Goal: Check status: Check status

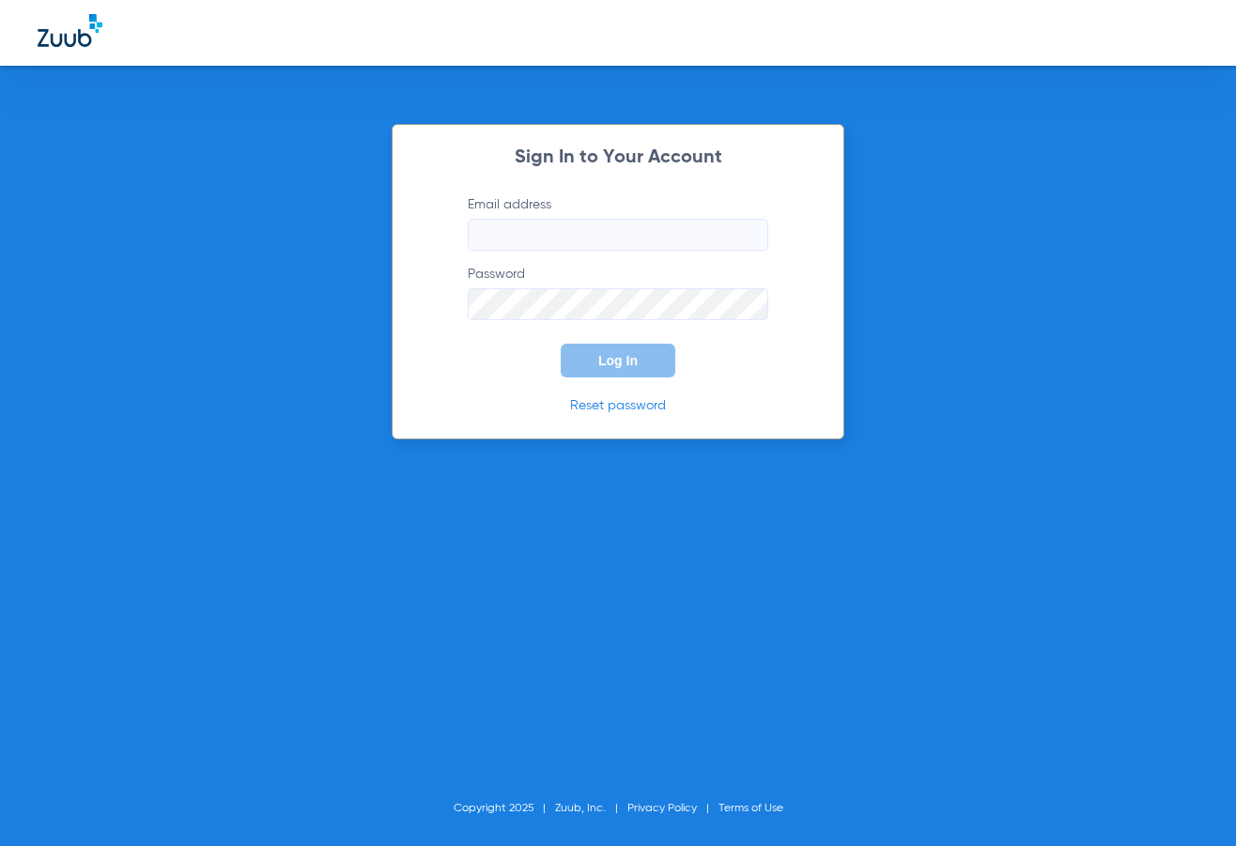
type input "[PERSON_NAME][EMAIL_ADDRESS][DOMAIN_NAME]"
click at [634, 368] on button "Log In" at bounding box center [618, 361] width 115 height 34
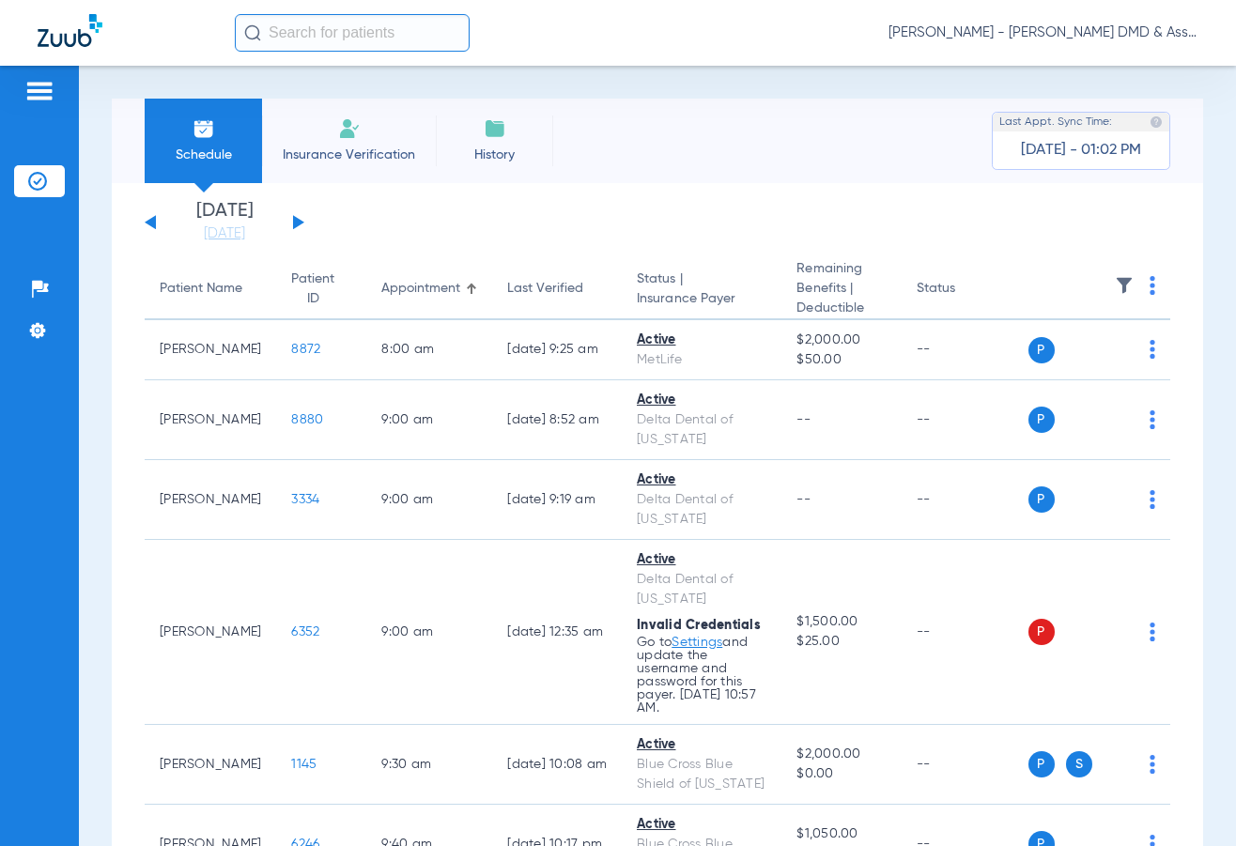
click at [296, 226] on button at bounding box center [298, 222] width 11 height 14
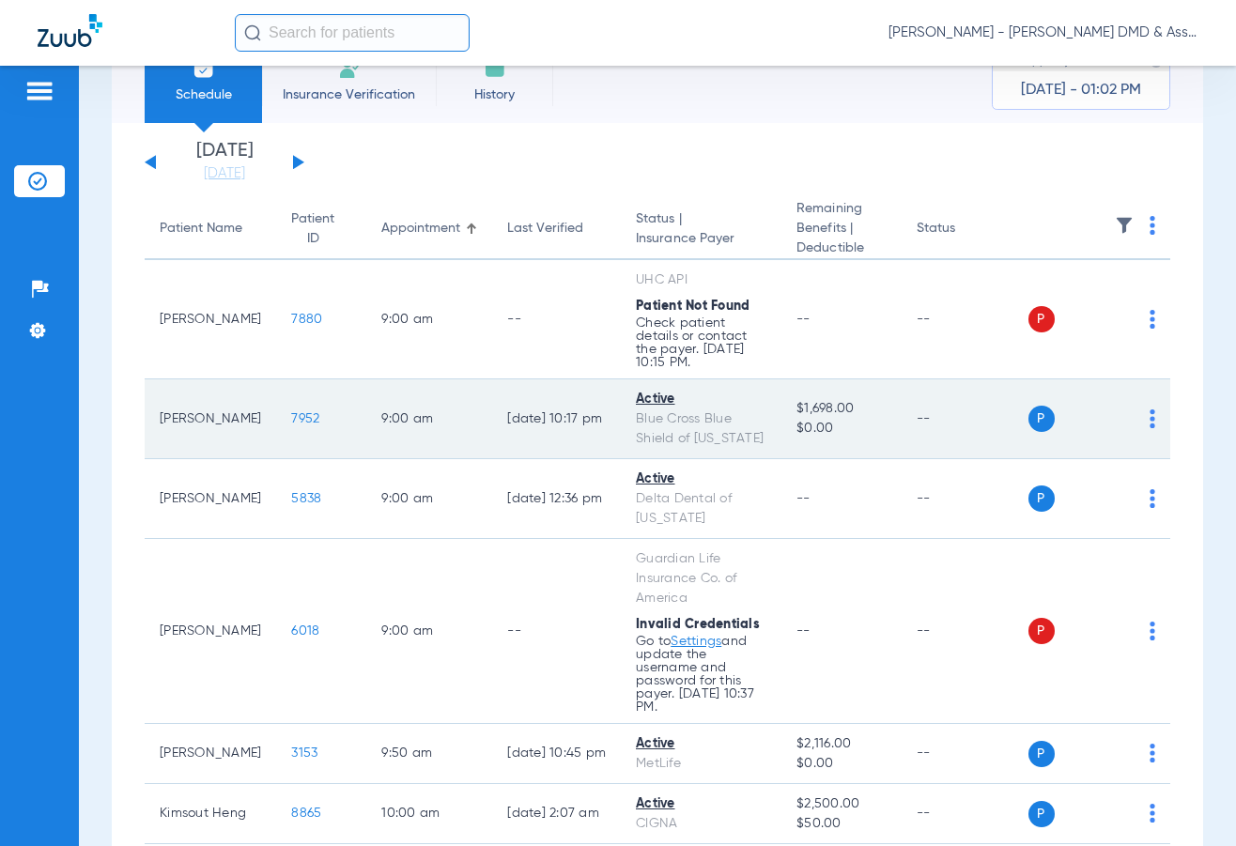
scroll to position [94, 0]
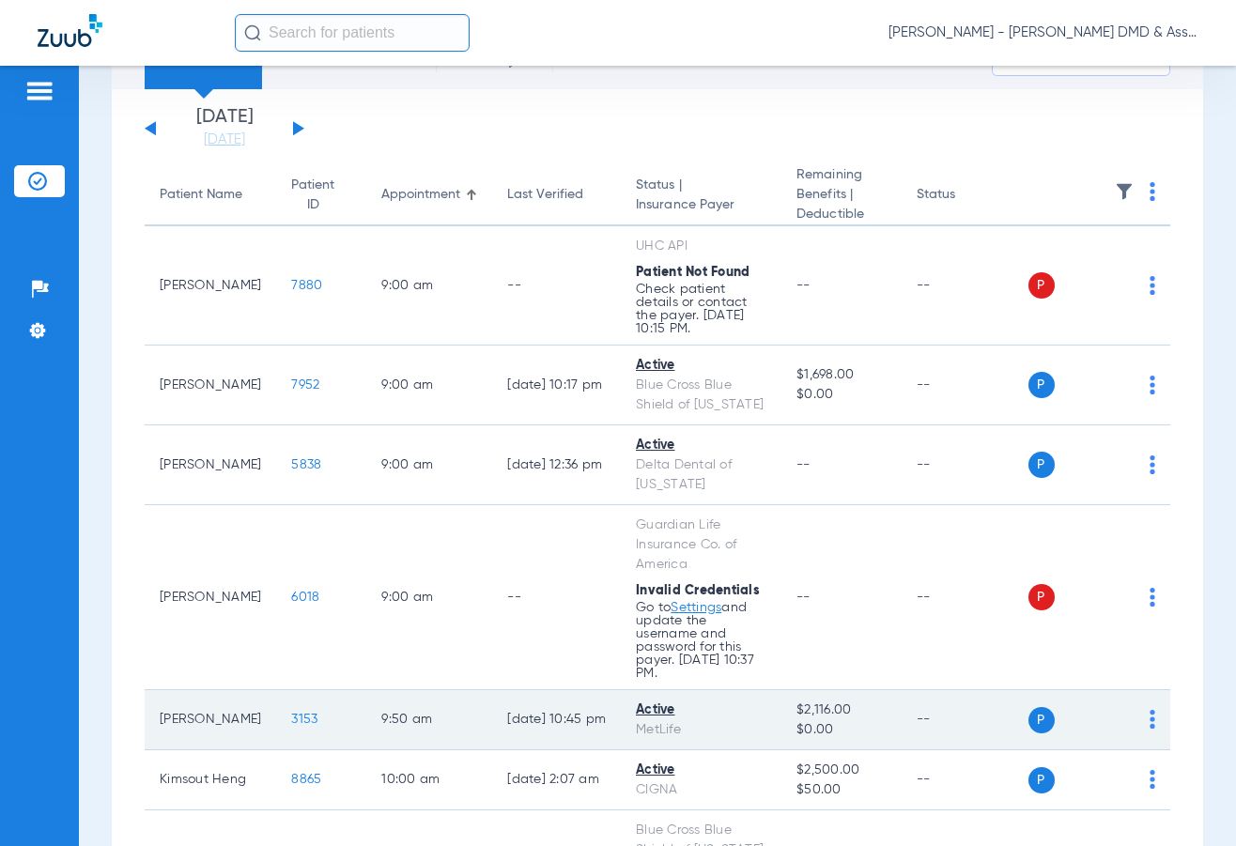
drag, startPoint x: 787, startPoint y: 733, endPoint x: 846, endPoint y: 730, distance: 59.2
click at [846, 720] on span "$2,116.00" at bounding box center [840, 711] width 89 height 20
copy span "$2,116.00"
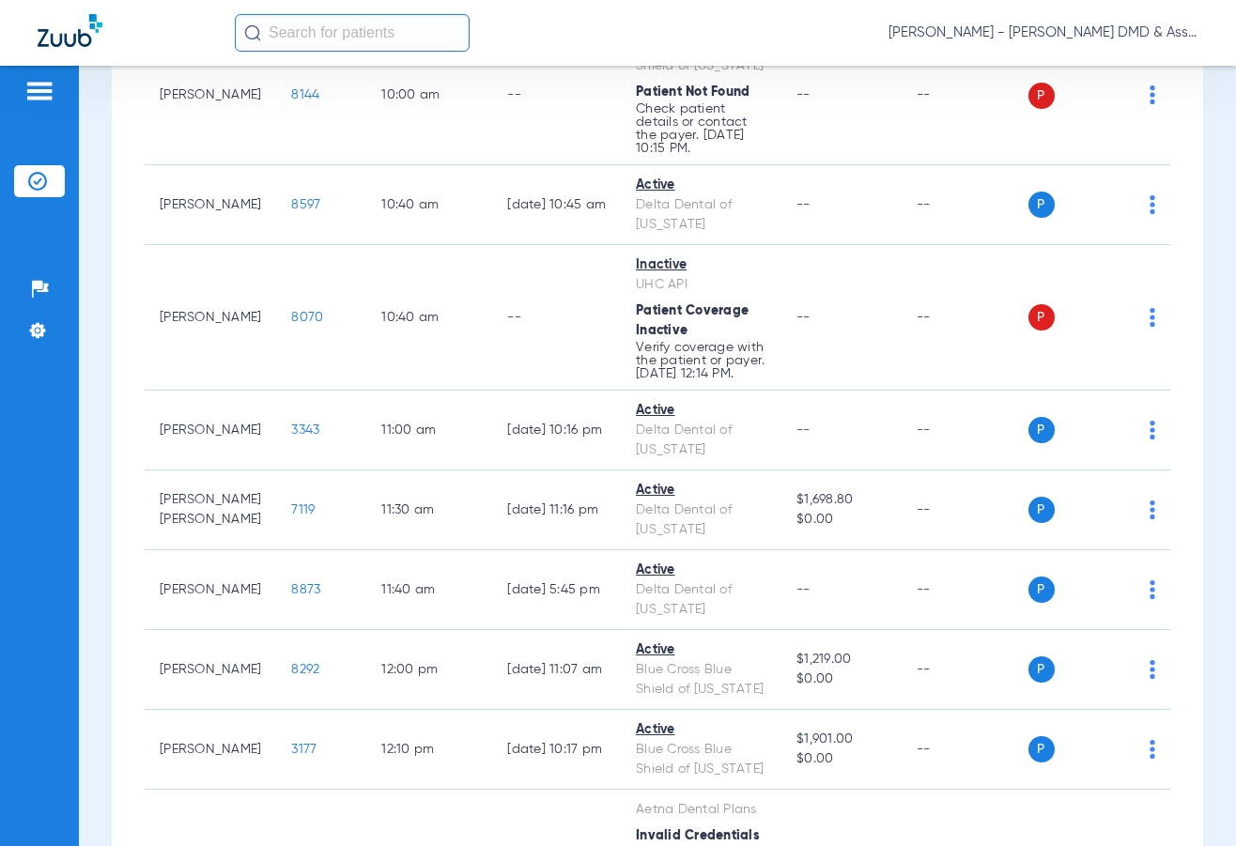
scroll to position [939, 0]
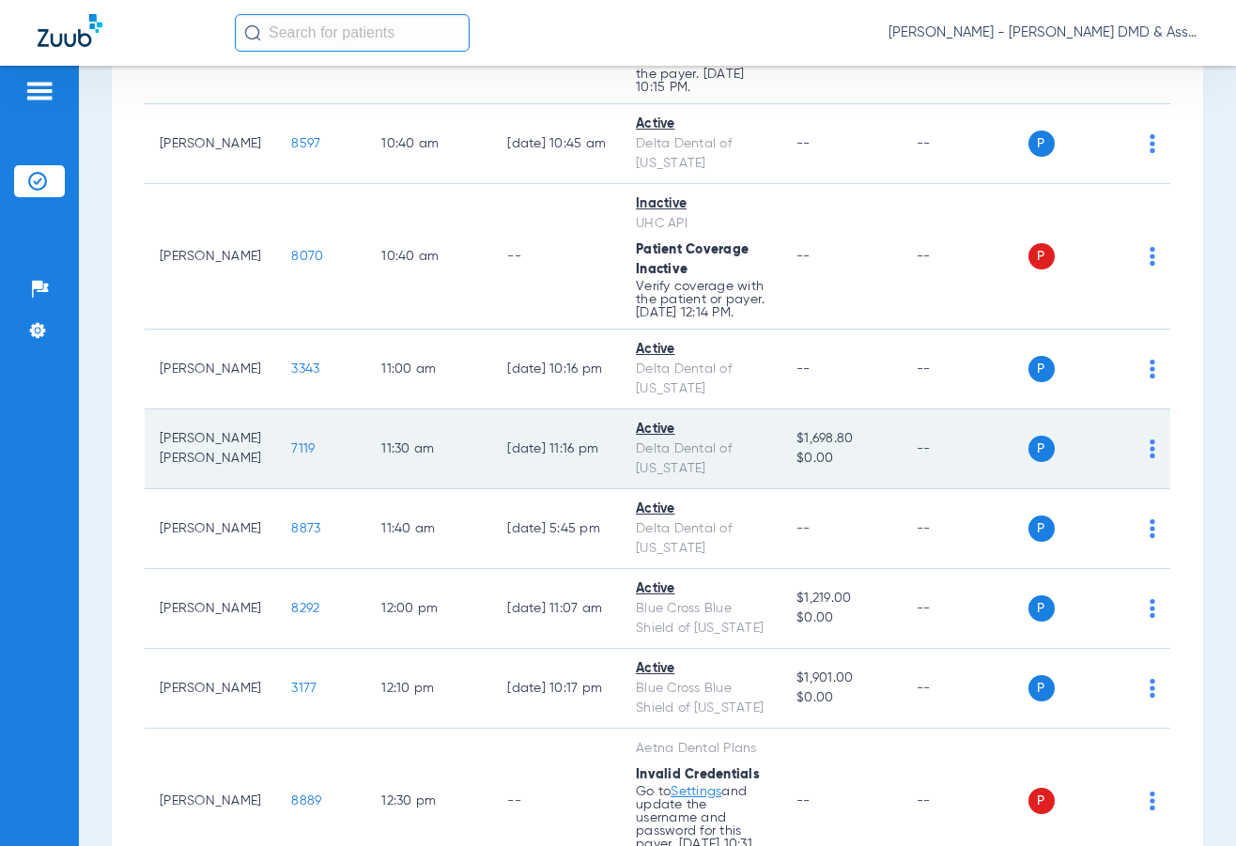
drag, startPoint x: 787, startPoint y: 491, endPoint x: 852, endPoint y: 490, distance: 64.8
click at [852, 449] on span "$1,698.80" at bounding box center [840, 439] width 89 height 20
copy span "$1,698.80"
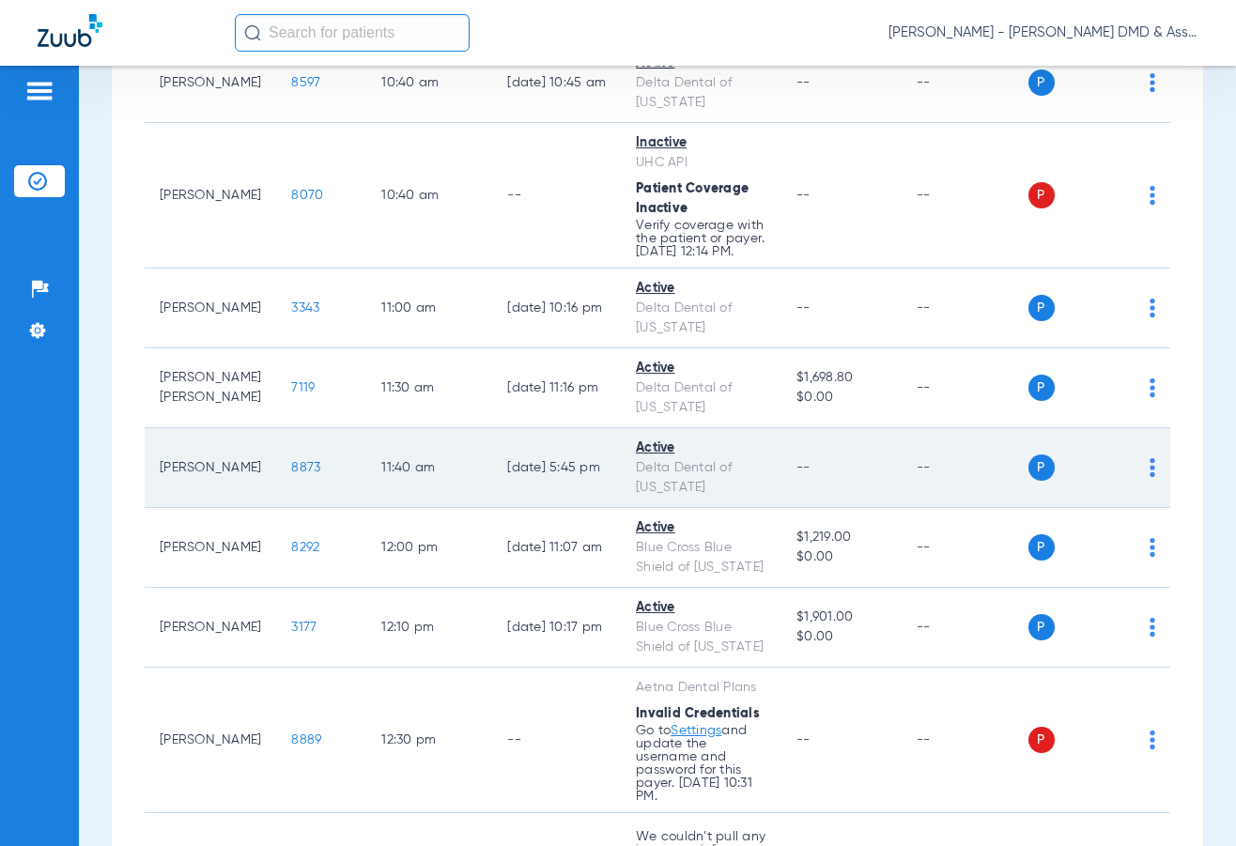
scroll to position [1033, 0]
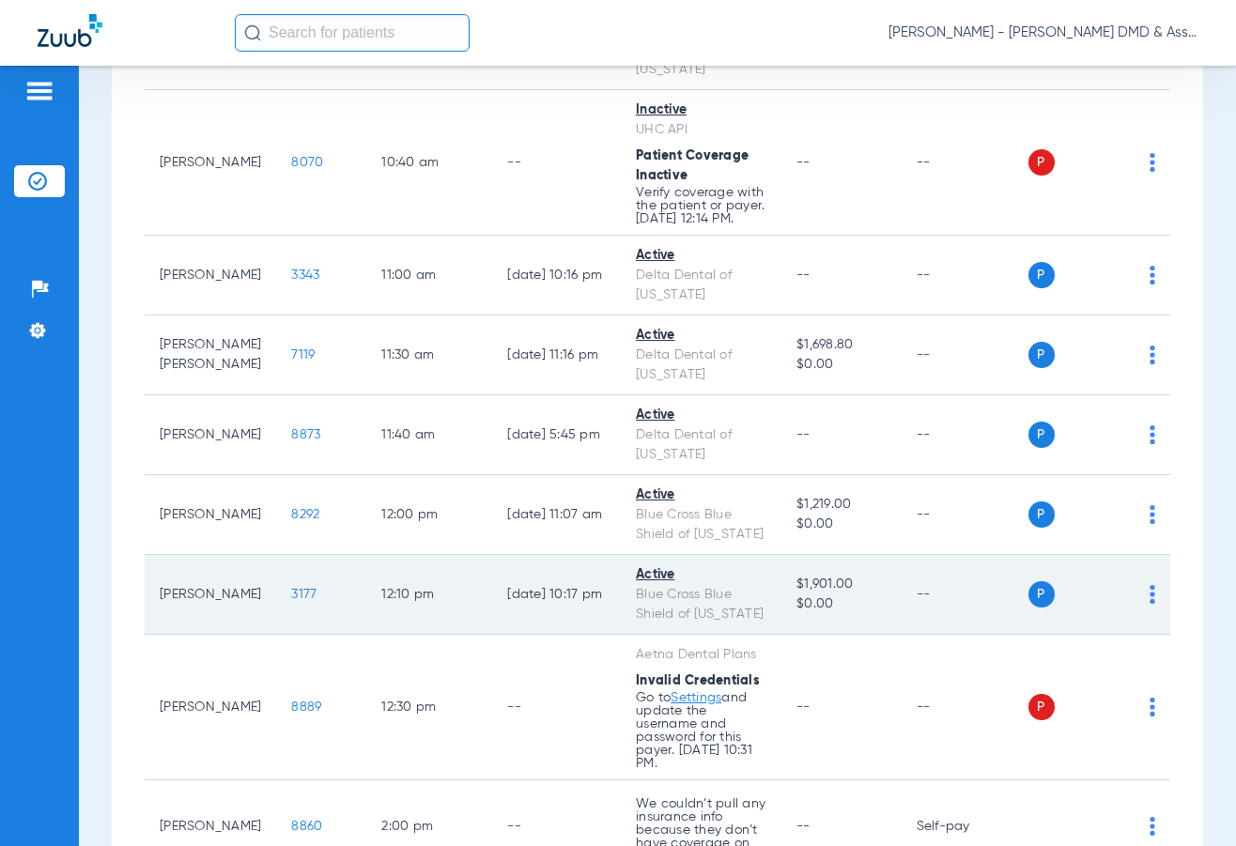
drag, startPoint x: 786, startPoint y: 667, endPoint x: 851, endPoint y: 667, distance: 64.8
click at [851, 595] on span "$1,901.00" at bounding box center [840, 585] width 89 height 20
copy span "$1,901.00"
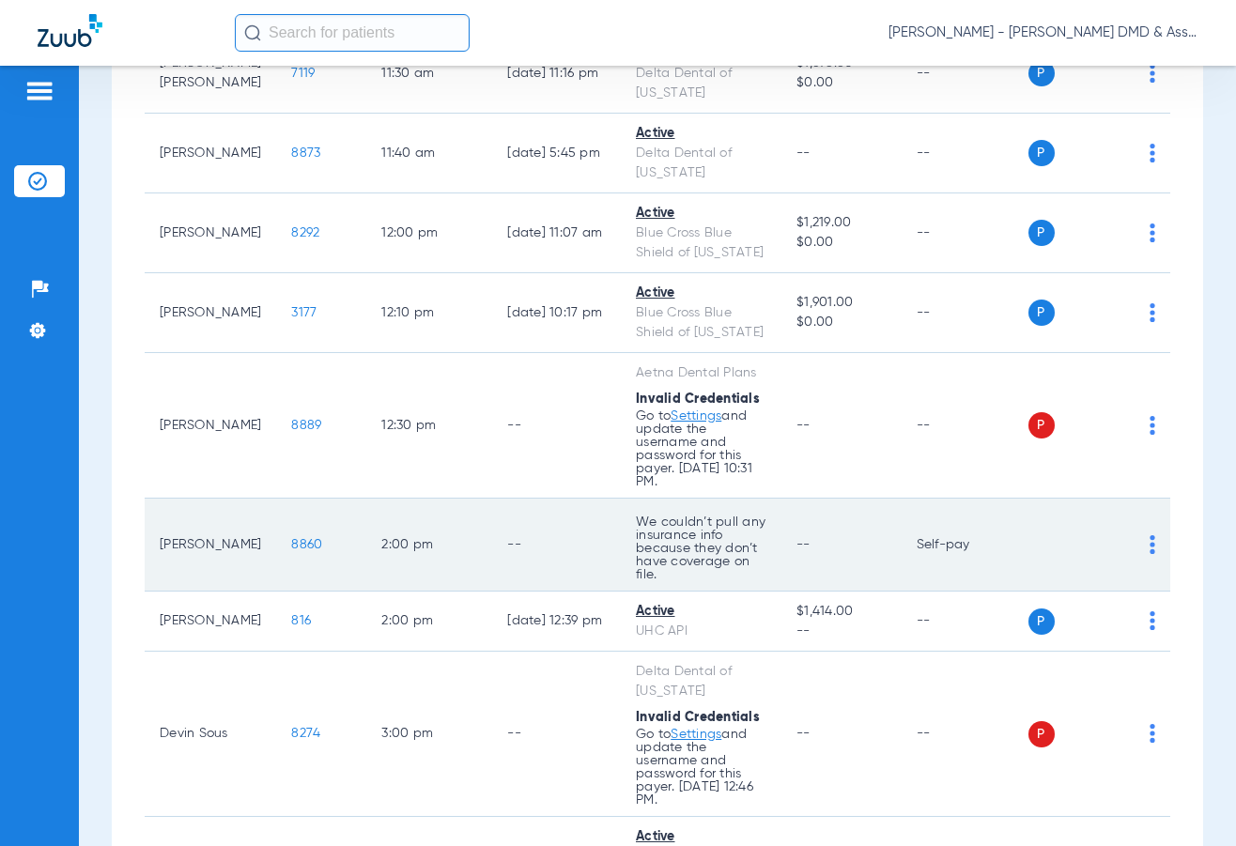
scroll to position [1503, 0]
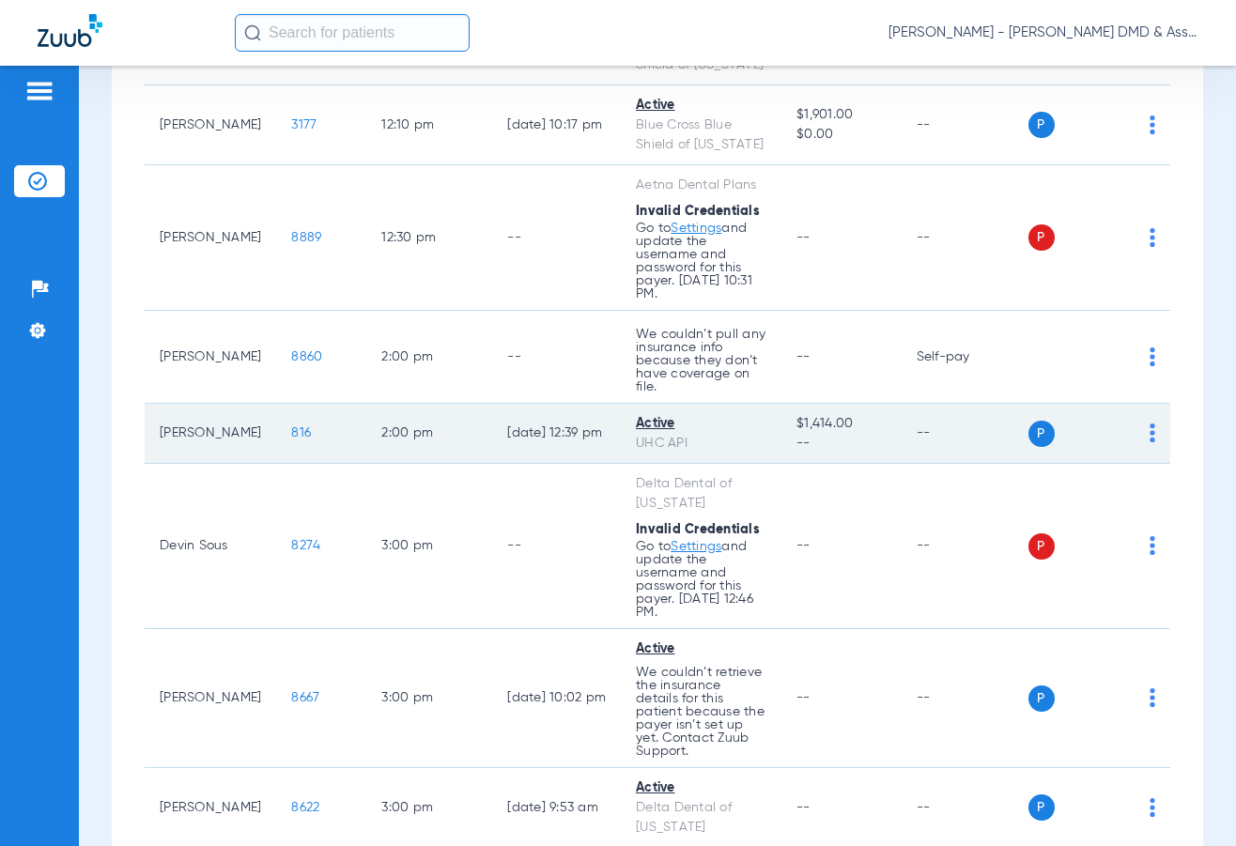
drag, startPoint x: 788, startPoint y: 515, endPoint x: 846, endPoint y: 520, distance: 58.5
click at [846, 434] on span "$1,414.00" at bounding box center [840, 424] width 89 height 20
copy span "$1,414.00"
